Goal: Book appointment/travel/reservation

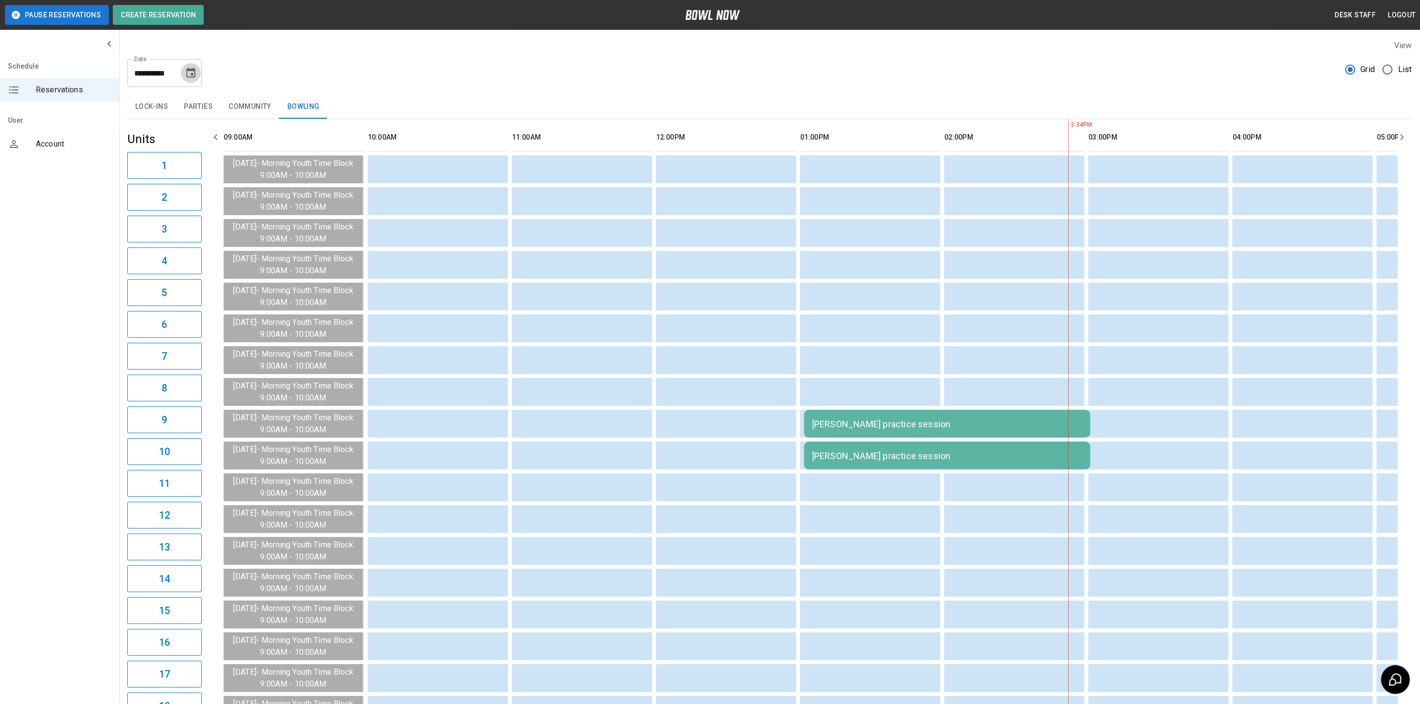
click at [184, 75] on button "Choose date, selected date is Aug 23, 2025" at bounding box center [191, 73] width 20 height 20
click at [91, 203] on button "17" at bounding box center [92, 201] width 18 height 18
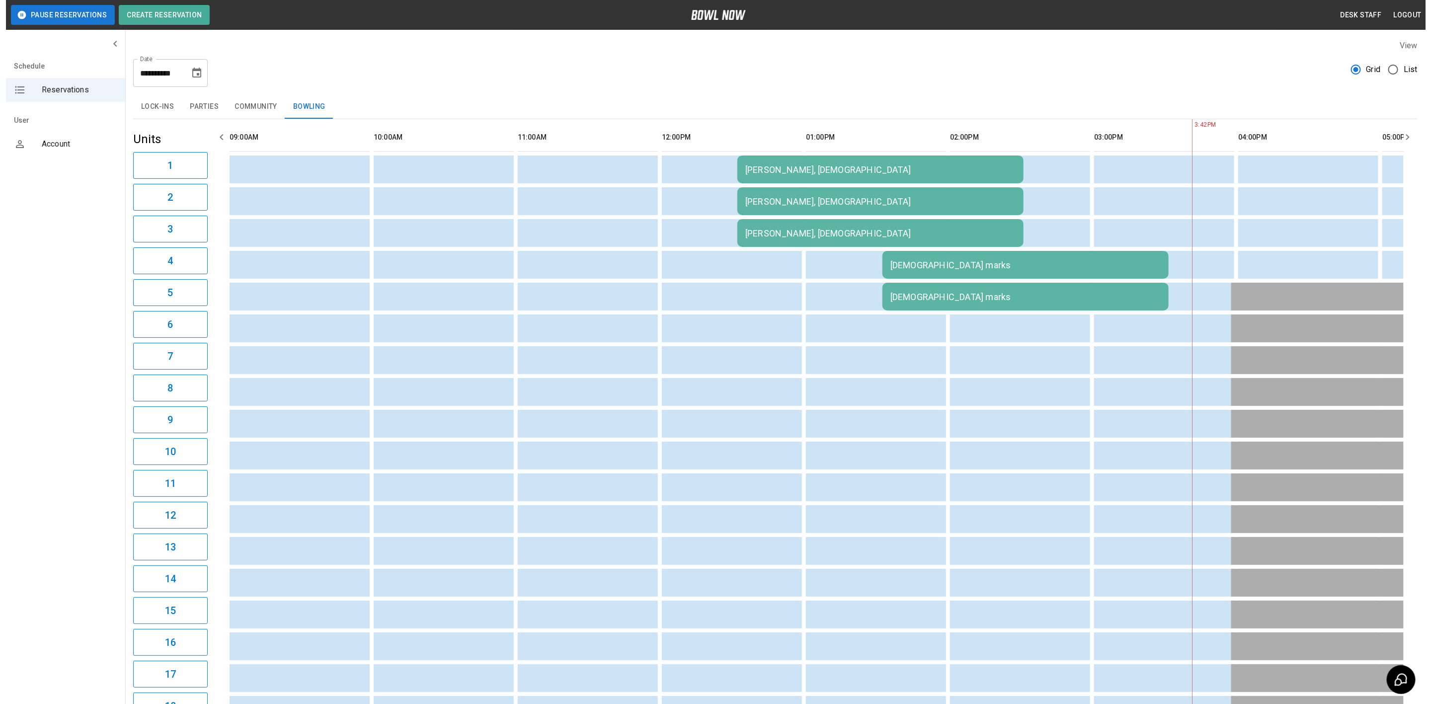
scroll to position [0, 865]
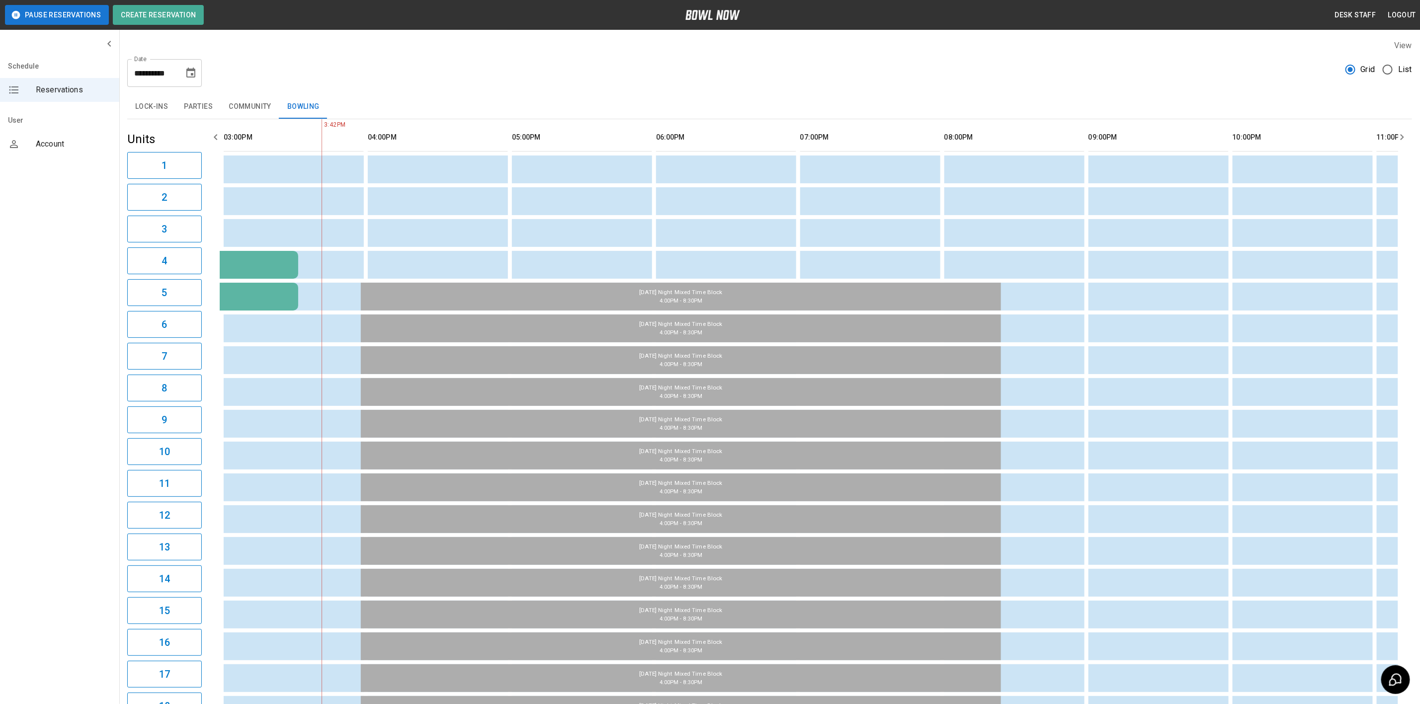
click at [191, 80] on button "Choose date, selected date is Aug 17, 2025" at bounding box center [191, 73] width 20 height 20
click at [110, 199] on button "18" at bounding box center [112, 201] width 18 height 18
type input "**********"
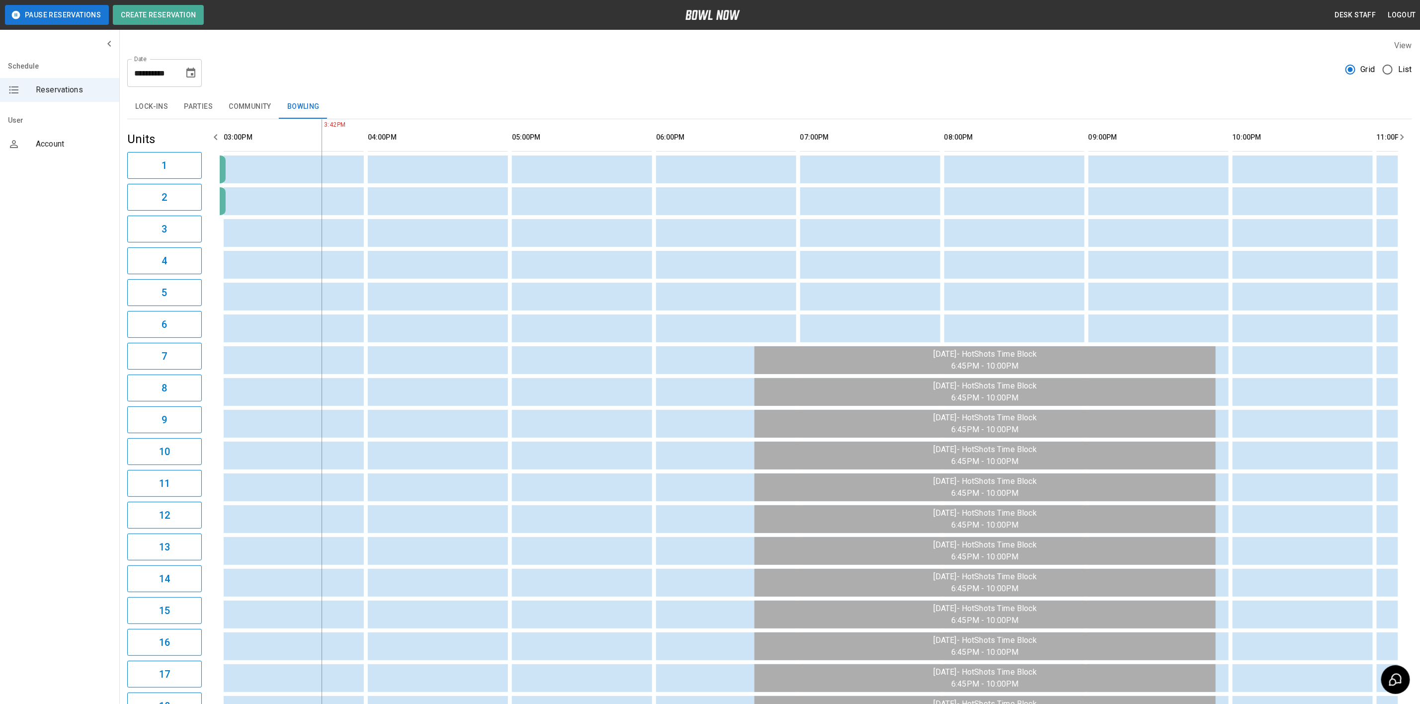
drag, startPoint x: 191, startPoint y: 110, endPoint x: 252, endPoint y: 112, distance: 61.2
click at [192, 110] on button "Parties" at bounding box center [198, 107] width 45 height 24
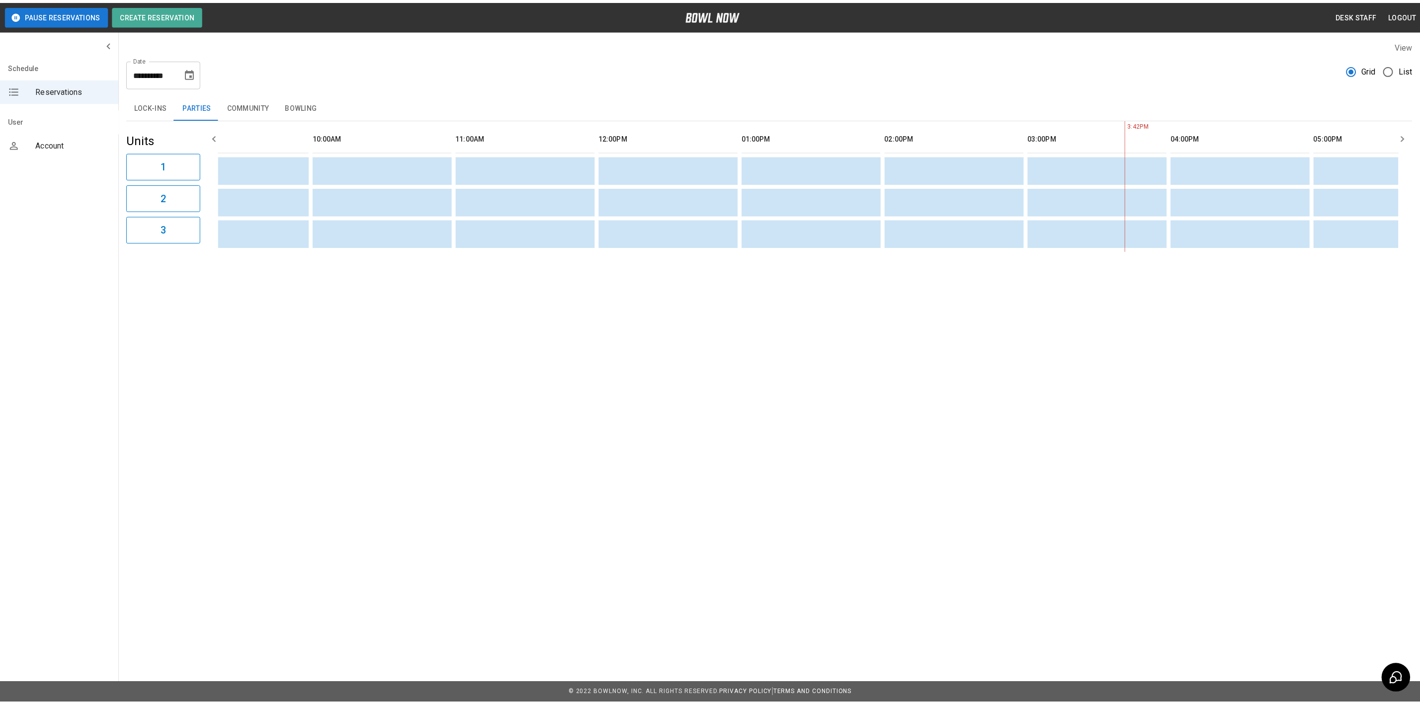
scroll to position [0, 0]
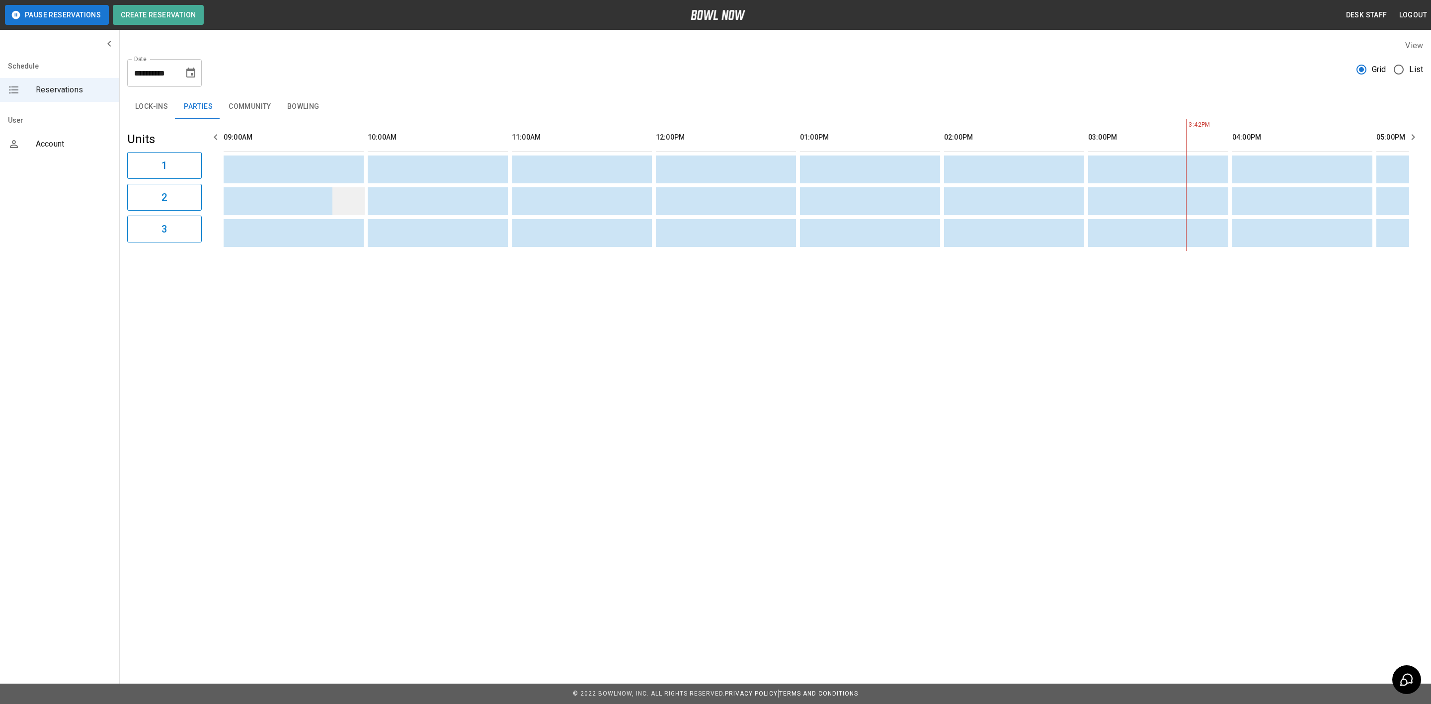
drag, startPoint x: 312, startPoint y: 104, endPoint x: 340, endPoint y: 201, distance: 101.0
click at [312, 104] on button "Bowling" at bounding box center [303, 107] width 48 height 24
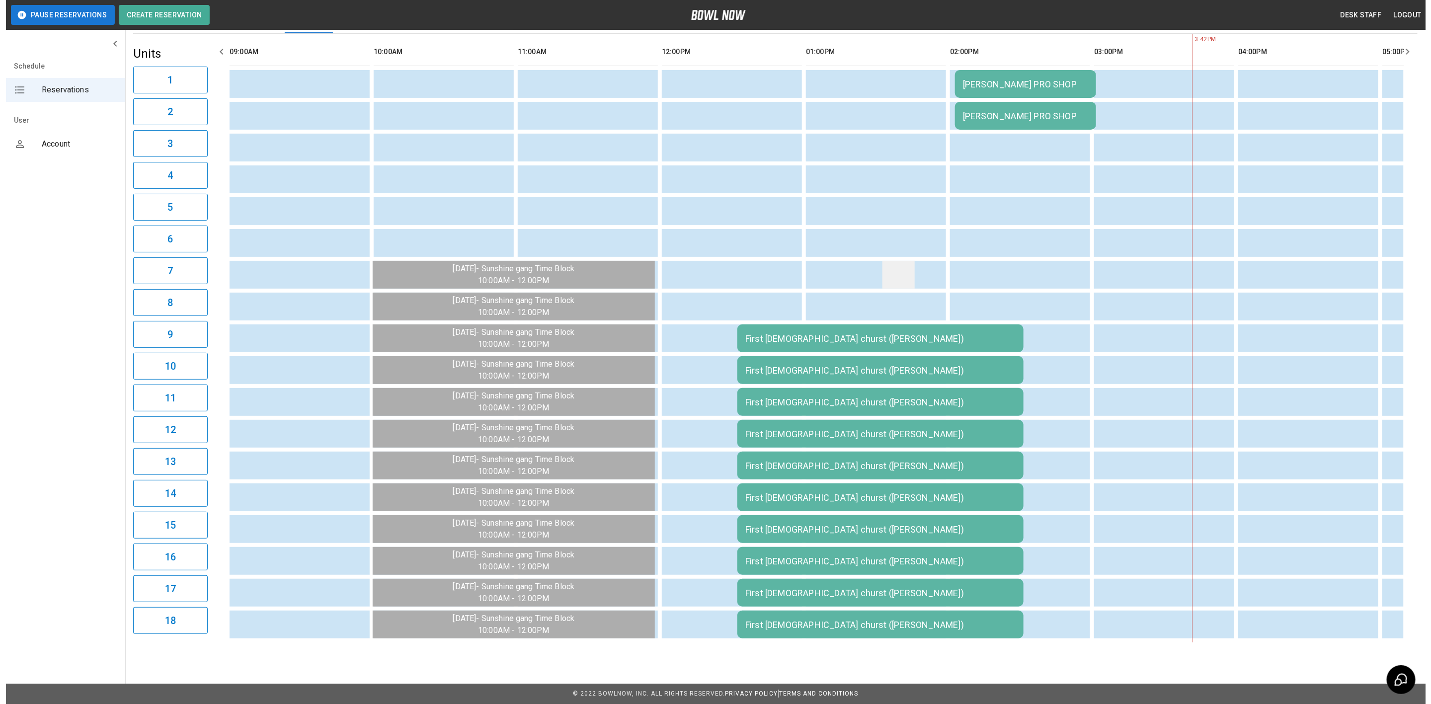
scroll to position [91, 0]
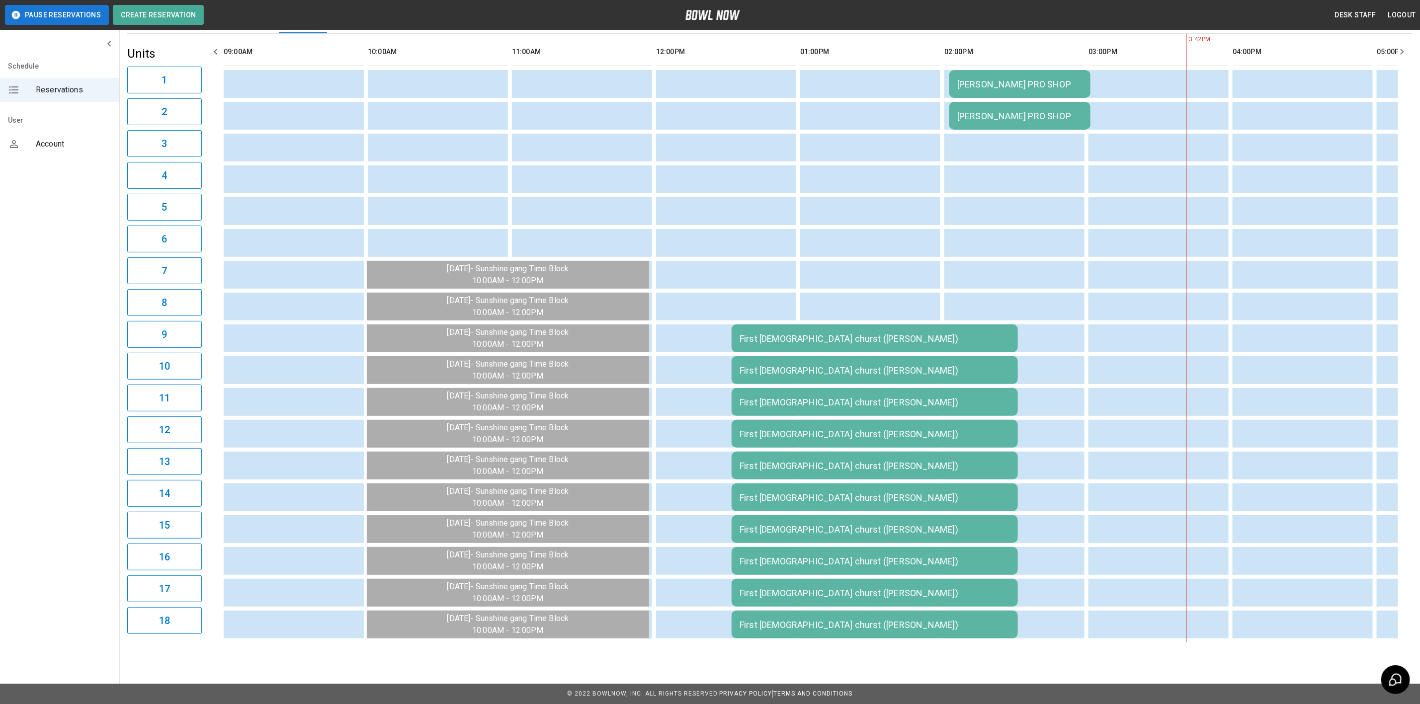
click at [851, 337] on td "First [DEMOGRAPHIC_DATA] churst ([PERSON_NAME])" at bounding box center [874, 338] width 286 height 28
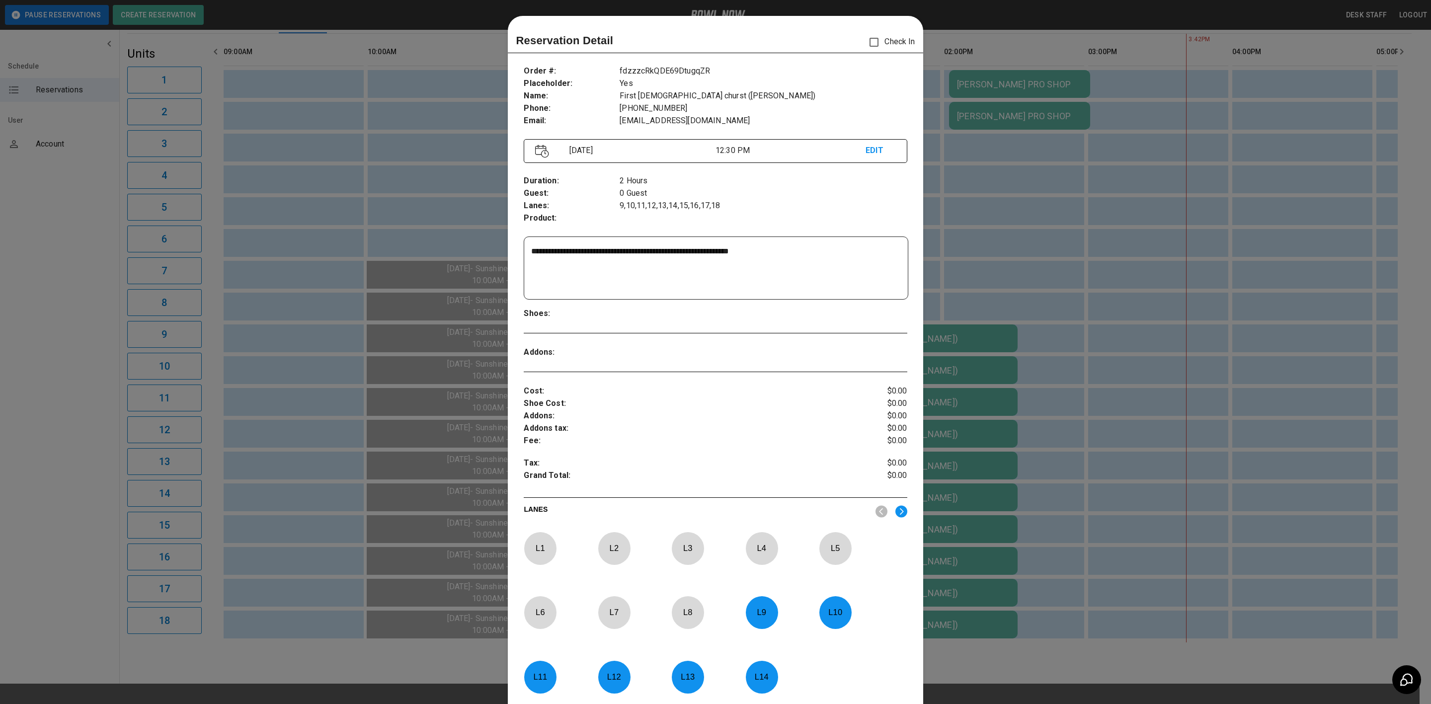
scroll to position [15, 0]
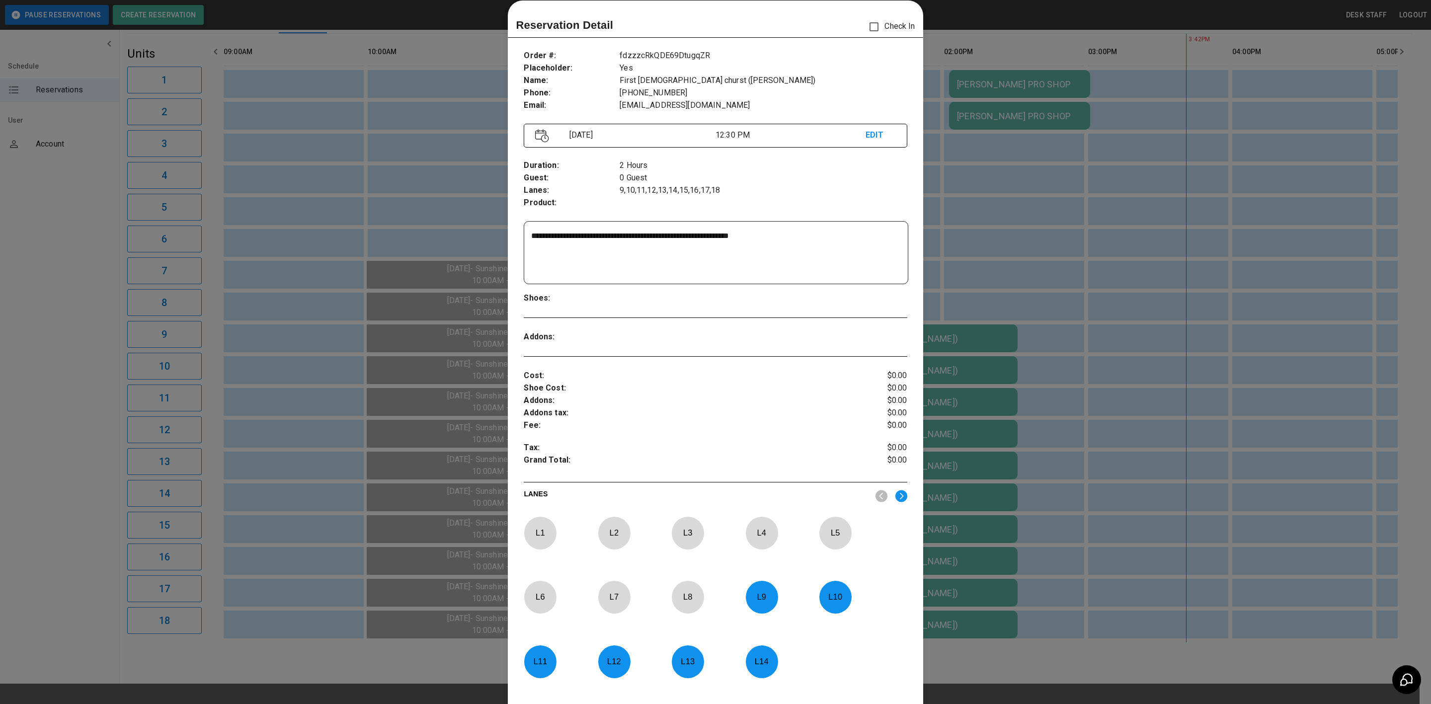
click at [434, 108] on div at bounding box center [715, 352] width 1431 height 704
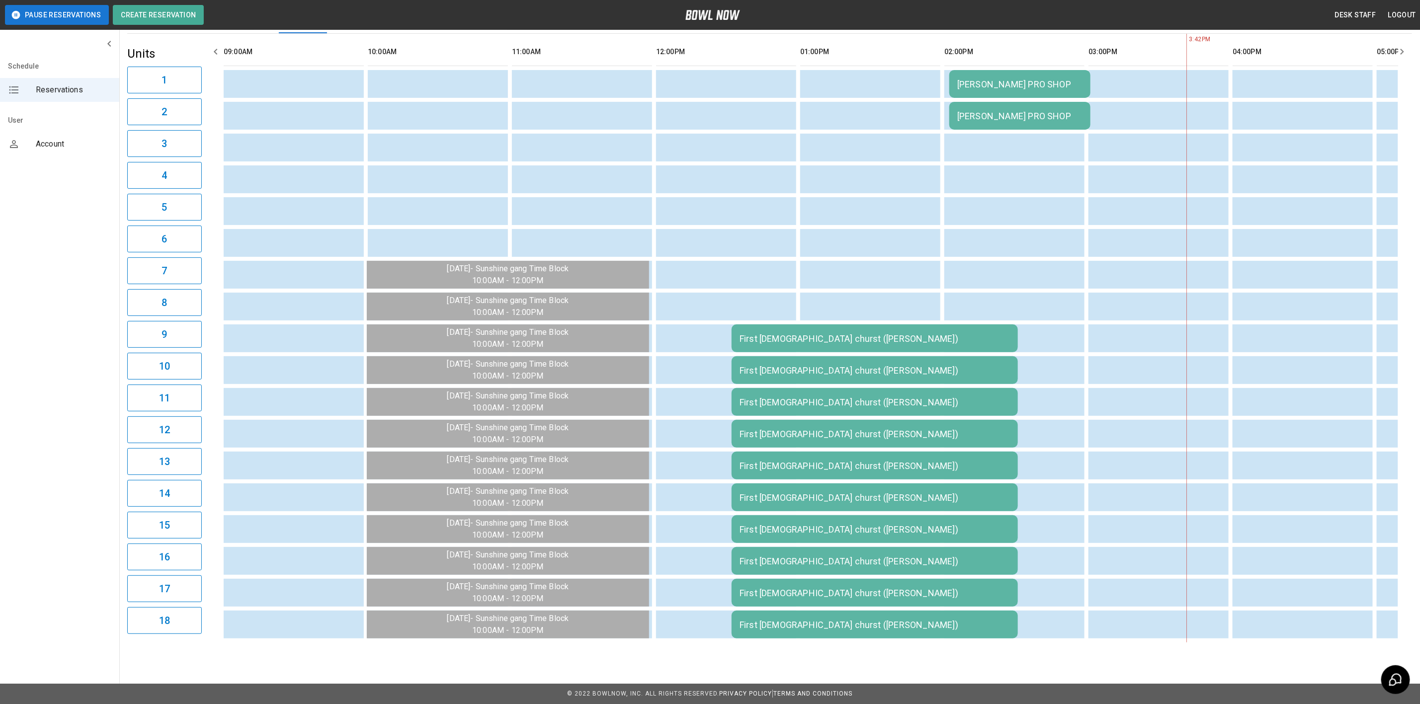
click at [1013, 70] on td "[PERSON_NAME] PRO SHOP" at bounding box center [1019, 84] width 141 height 28
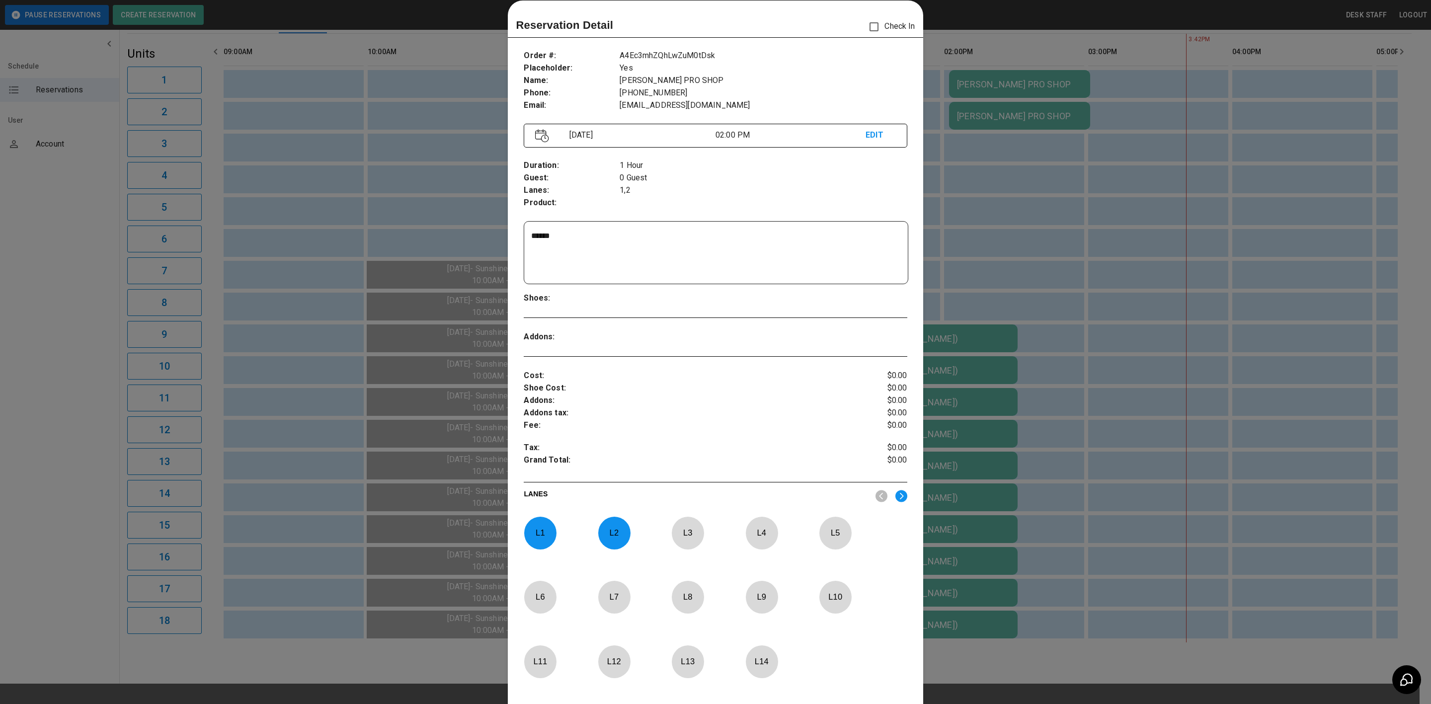
click at [421, 109] on div at bounding box center [715, 352] width 1431 height 704
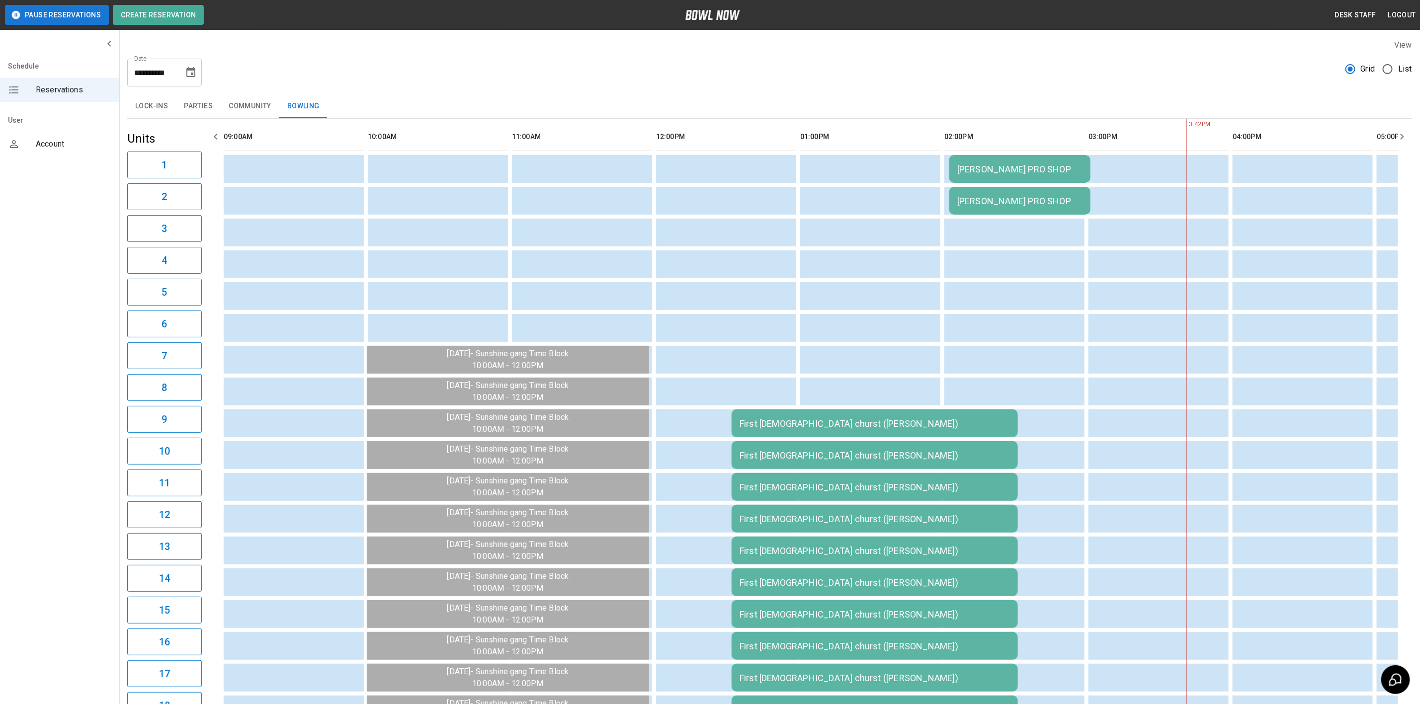
scroll to position [0, 0]
